Goal: Task Accomplishment & Management: Manage account settings

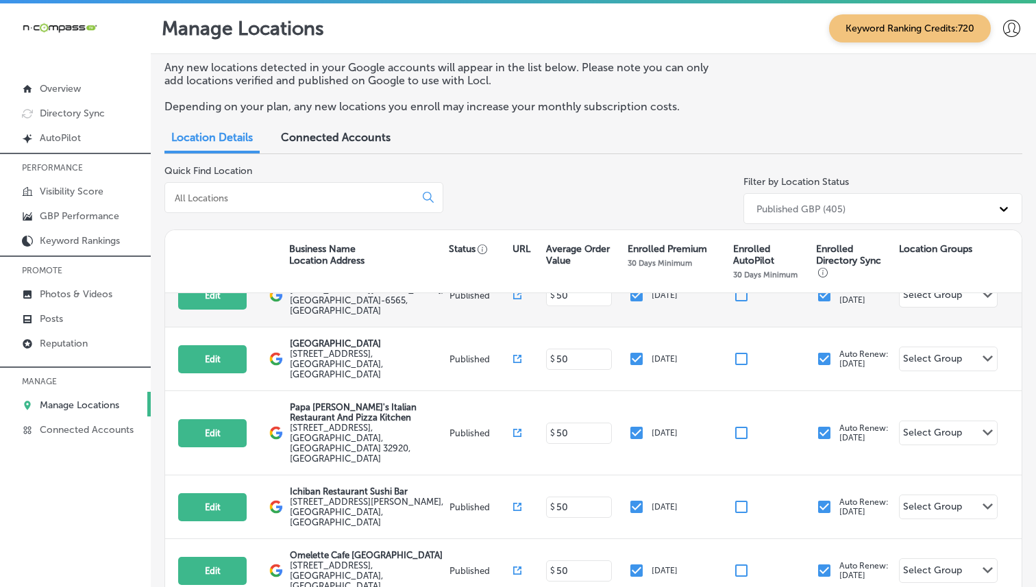
scroll to position [145, 0]
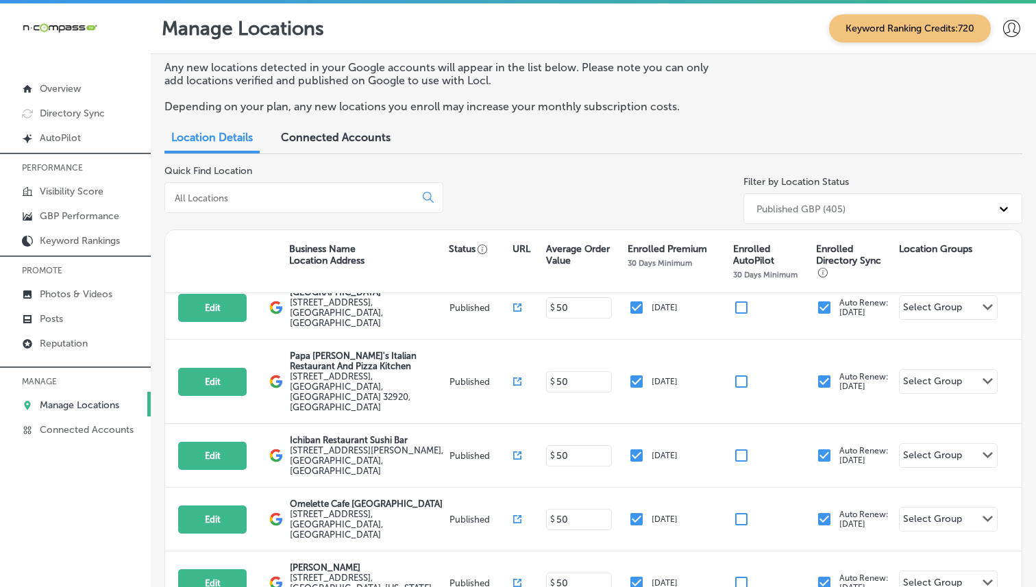
click at [0, 0] on icon "iconmonstr-menu-thin copy Created with Sketch." at bounding box center [0, 0] width 0 height 0
click at [0, 0] on icon at bounding box center [0, 0] width 0 height 0
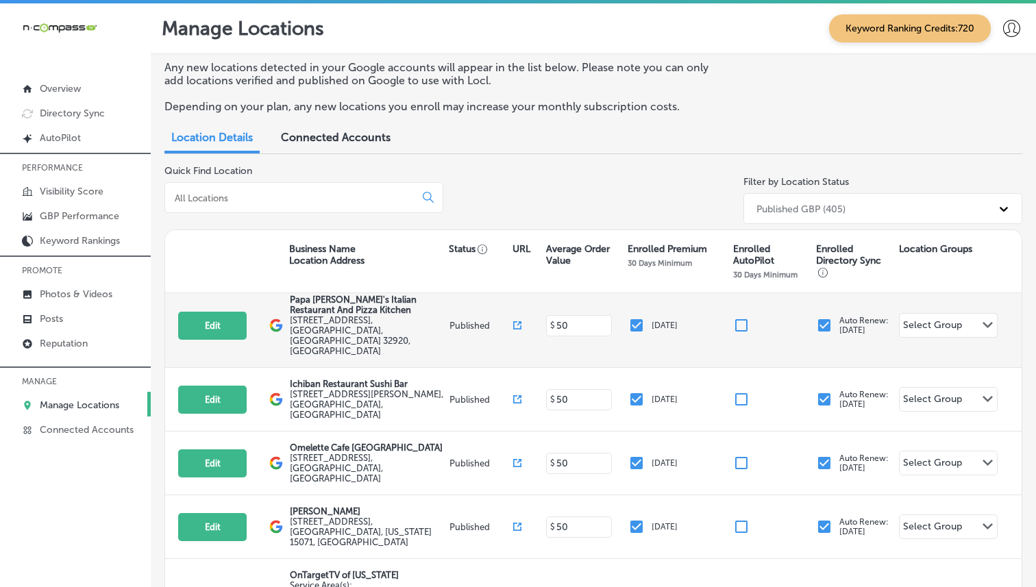
scroll to position [202, 0]
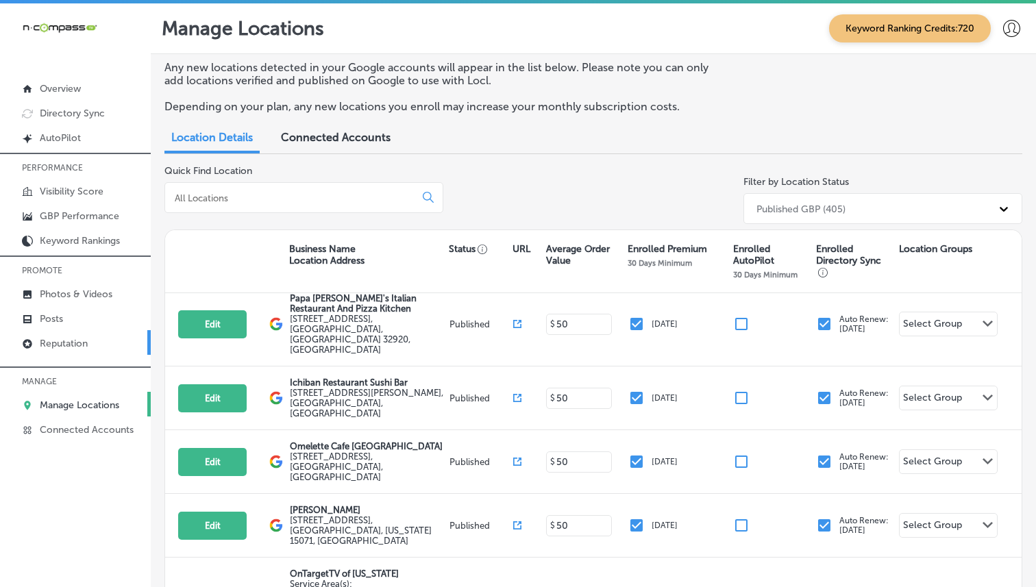
click at [51, 349] on p "Reputation" at bounding box center [64, 344] width 48 height 12
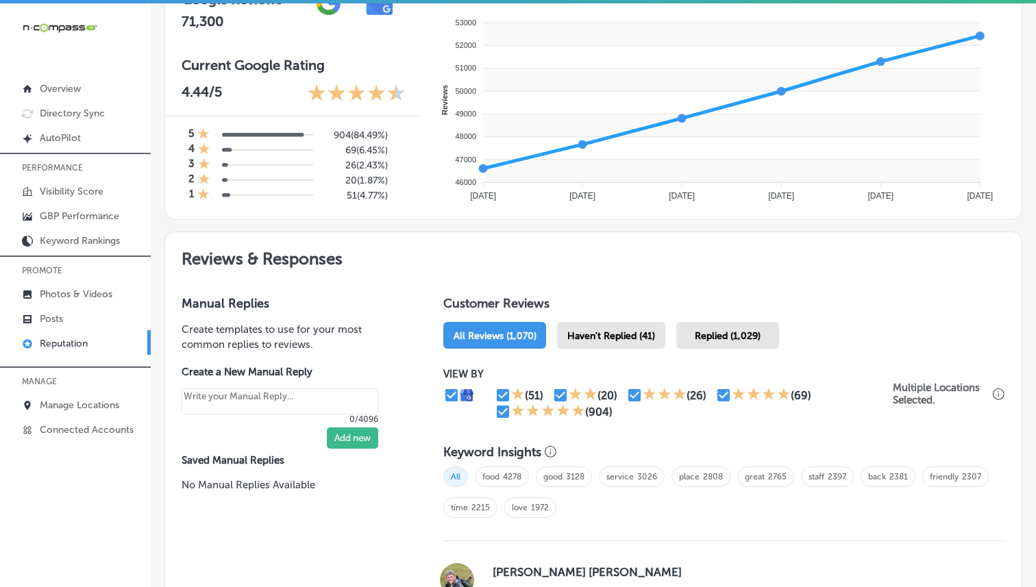
scroll to position [553, 0]
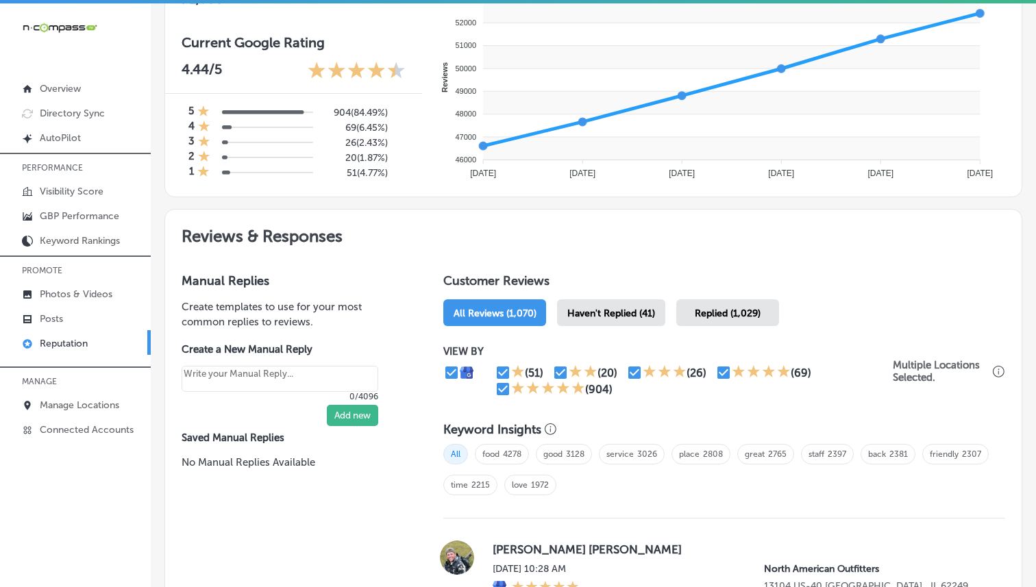
click at [624, 314] on span "Haven't Replied (41)" at bounding box center [611, 314] width 88 height 12
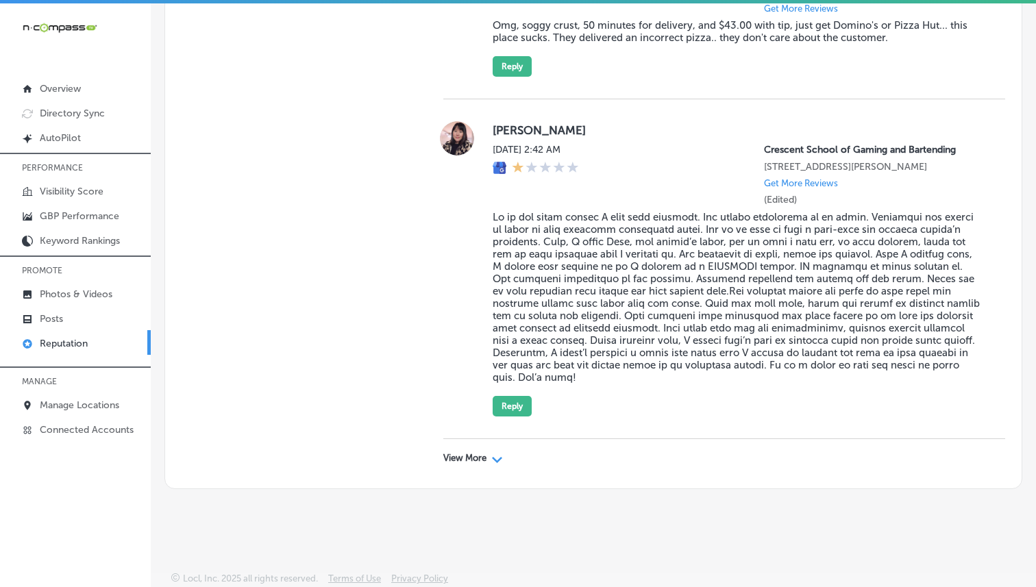
scroll to position [3, 0]
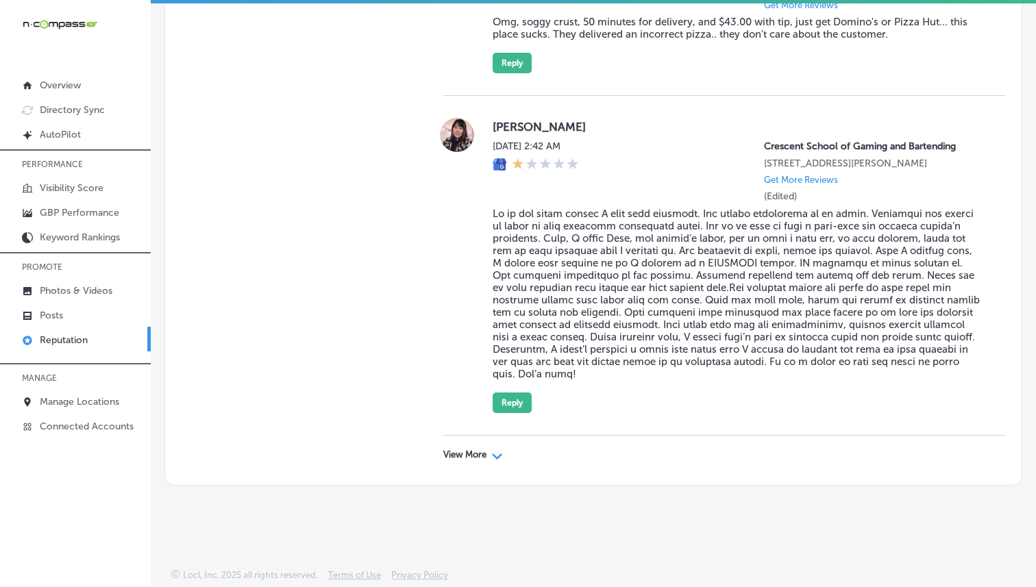
click at [470, 455] on p "View More" at bounding box center [464, 454] width 43 height 11
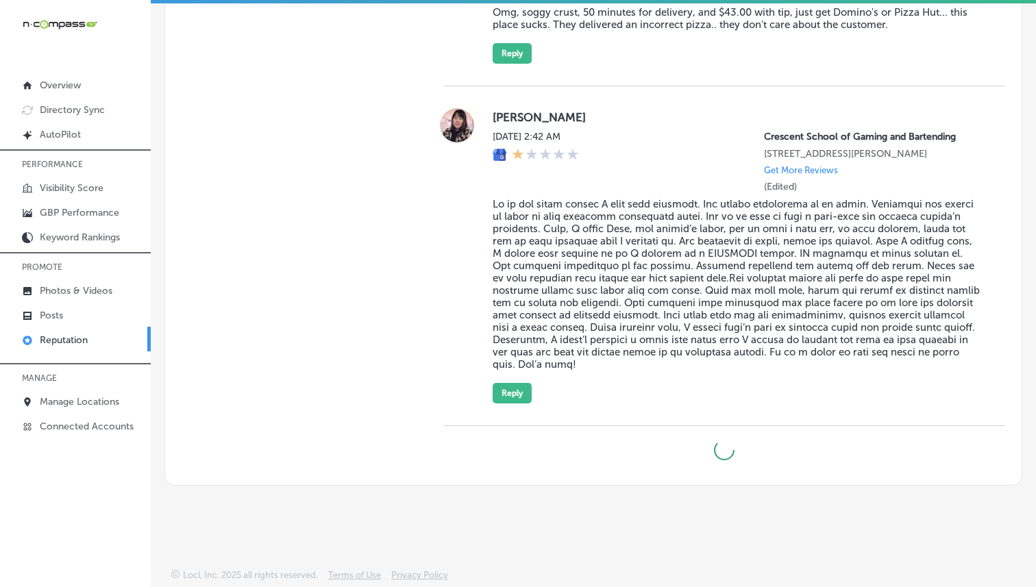
type textarea "x"
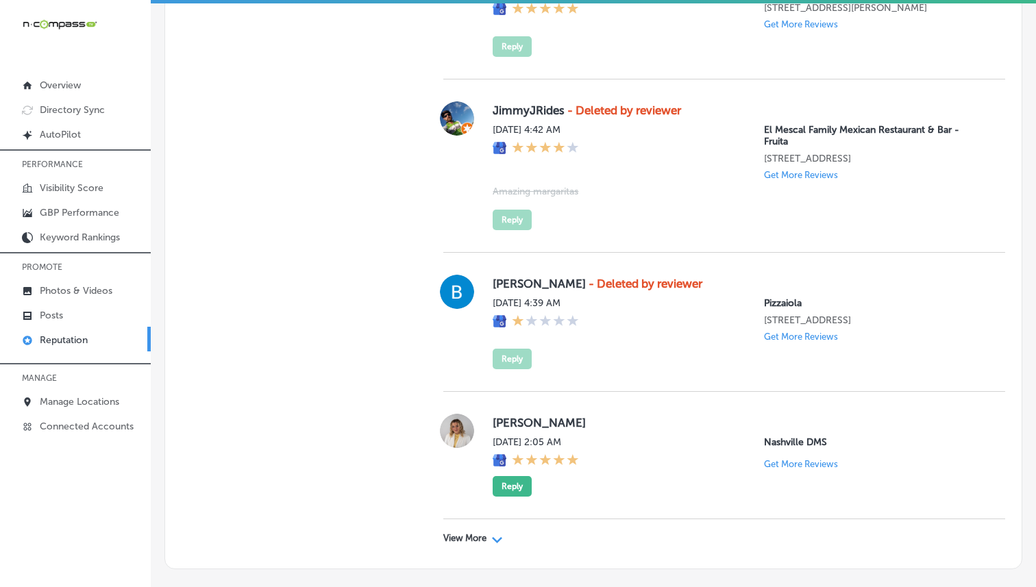
scroll to position [8304, 0]
